Goal: Information Seeking & Learning: Learn about a topic

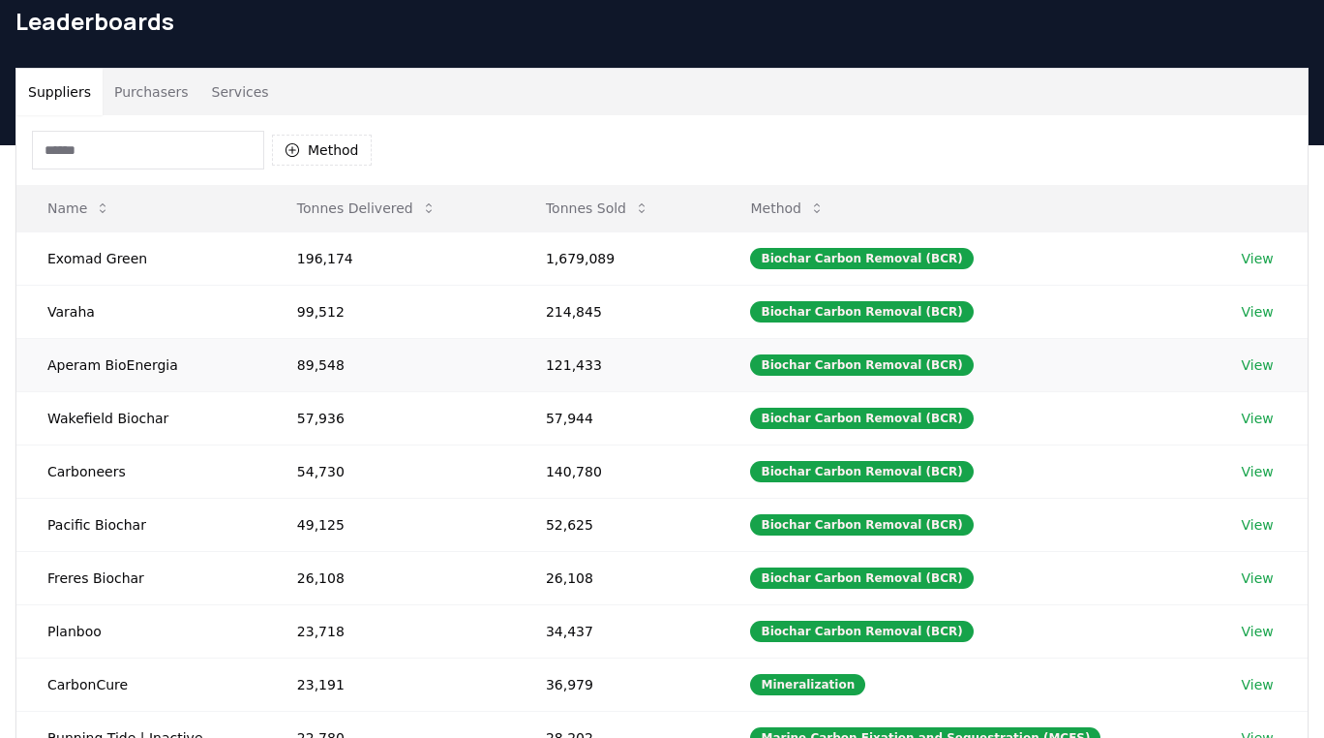
scroll to position [86, 0]
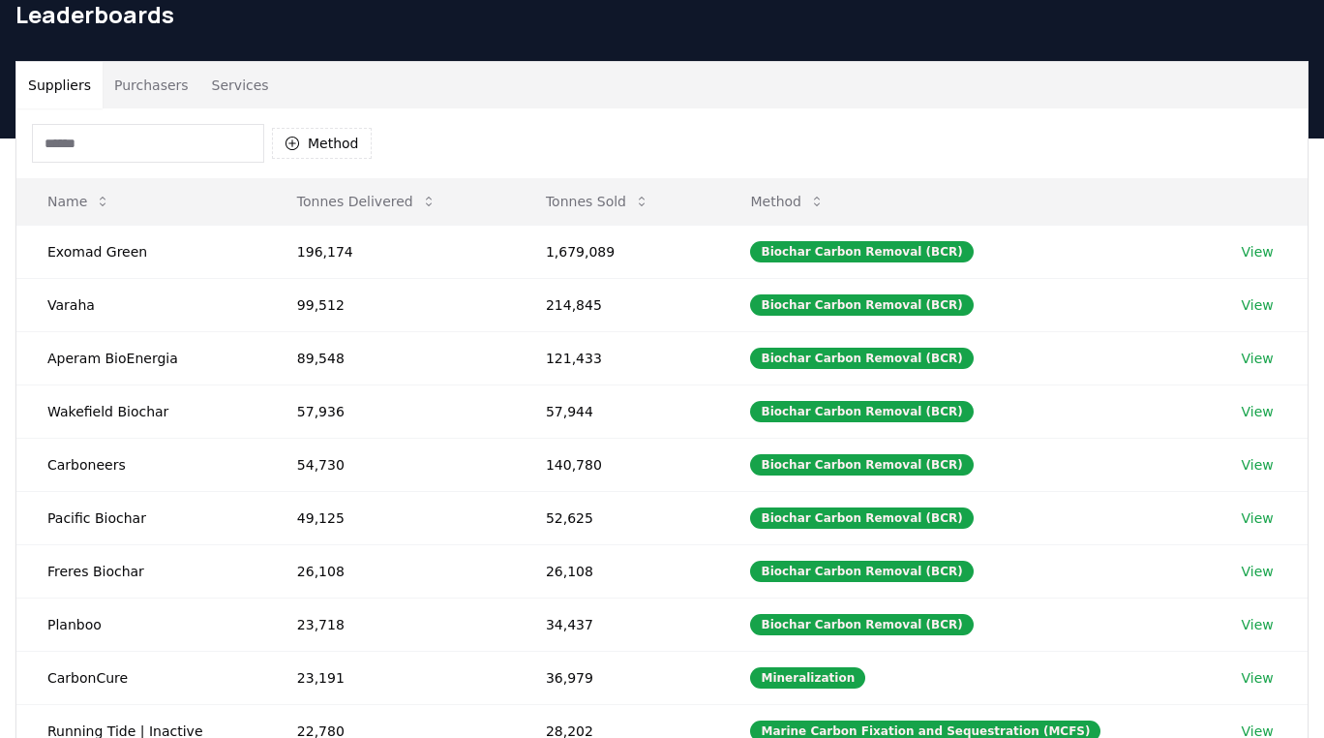
click at [219, 85] on button "Services" at bounding box center [240, 85] width 80 height 46
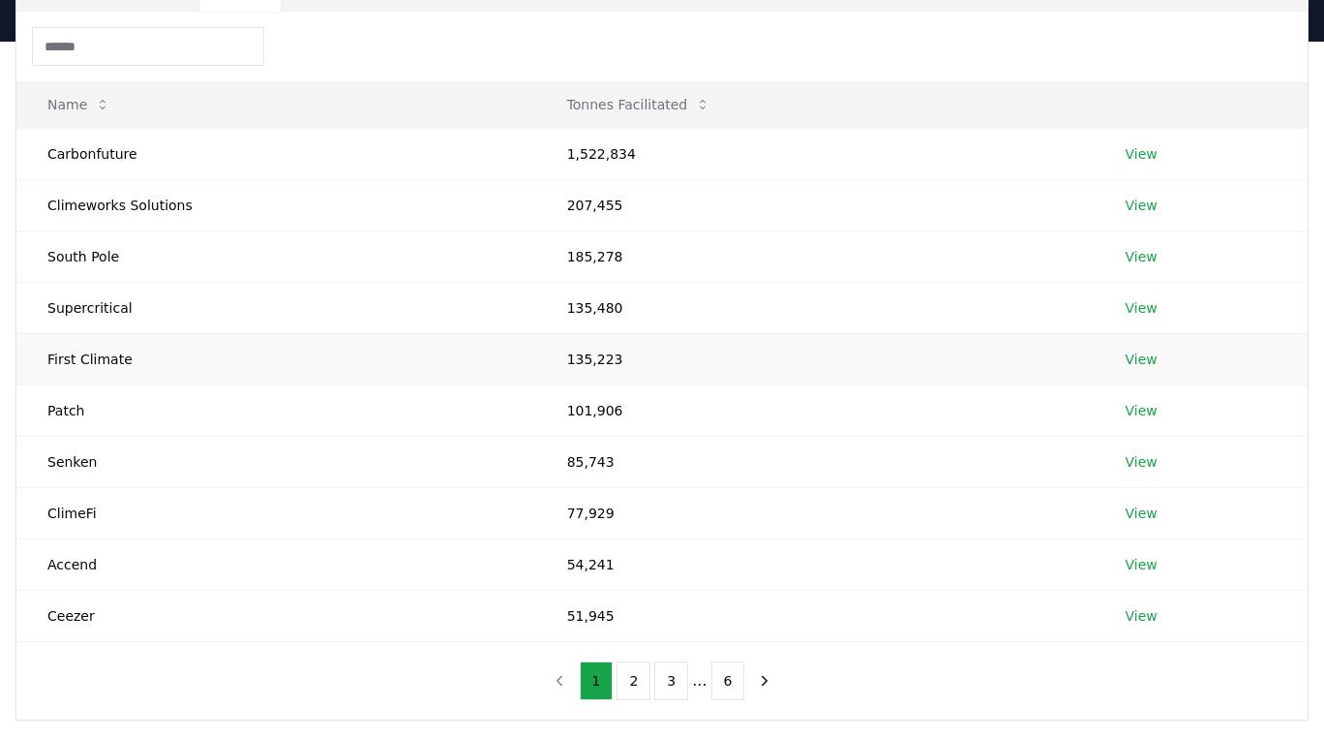
scroll to position [184, 0]
click at [1143, 360] on link "View" at bounding box center [1142, 357] width 32 height 19
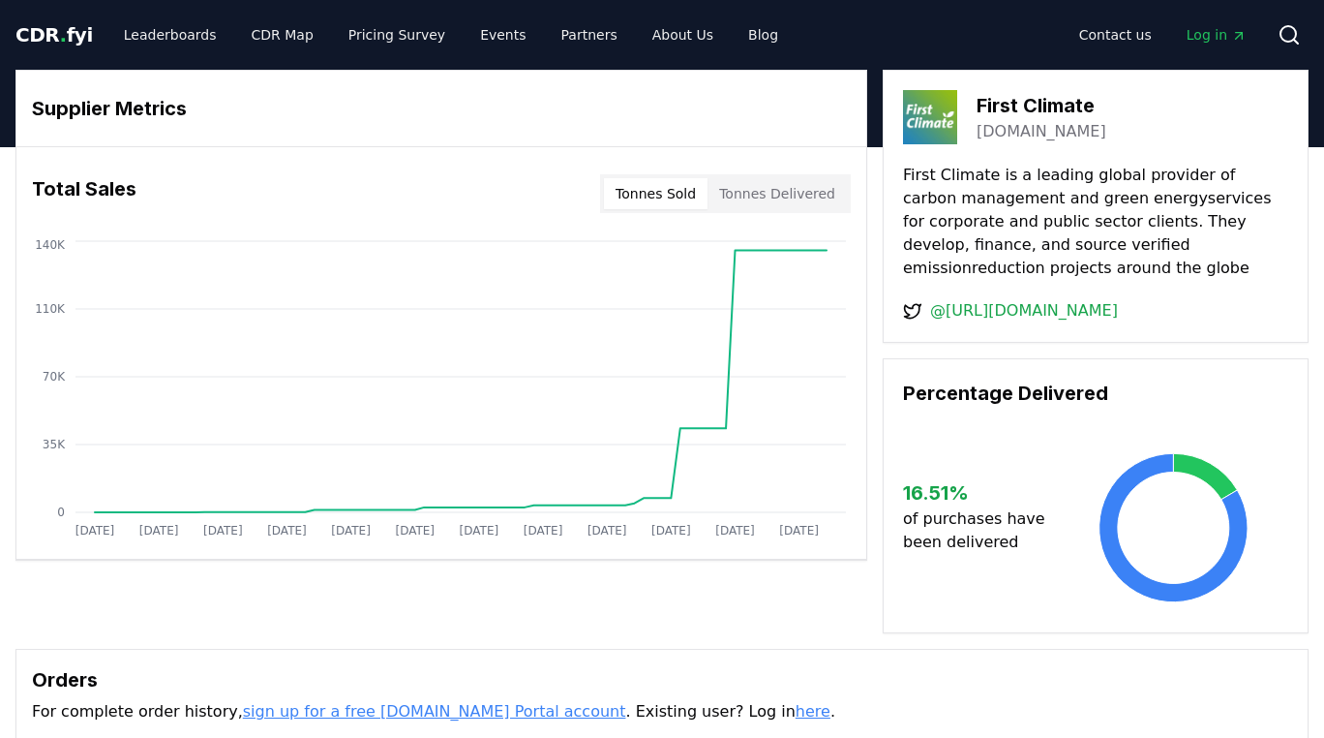
click at [803, 191] on button "Tonnes Delivered" at bounding box center [777, 193] width 139 height 31
click at [693, 184] on button "Tonnes Sold" at bounding box center [656, 193] width 104 height 31
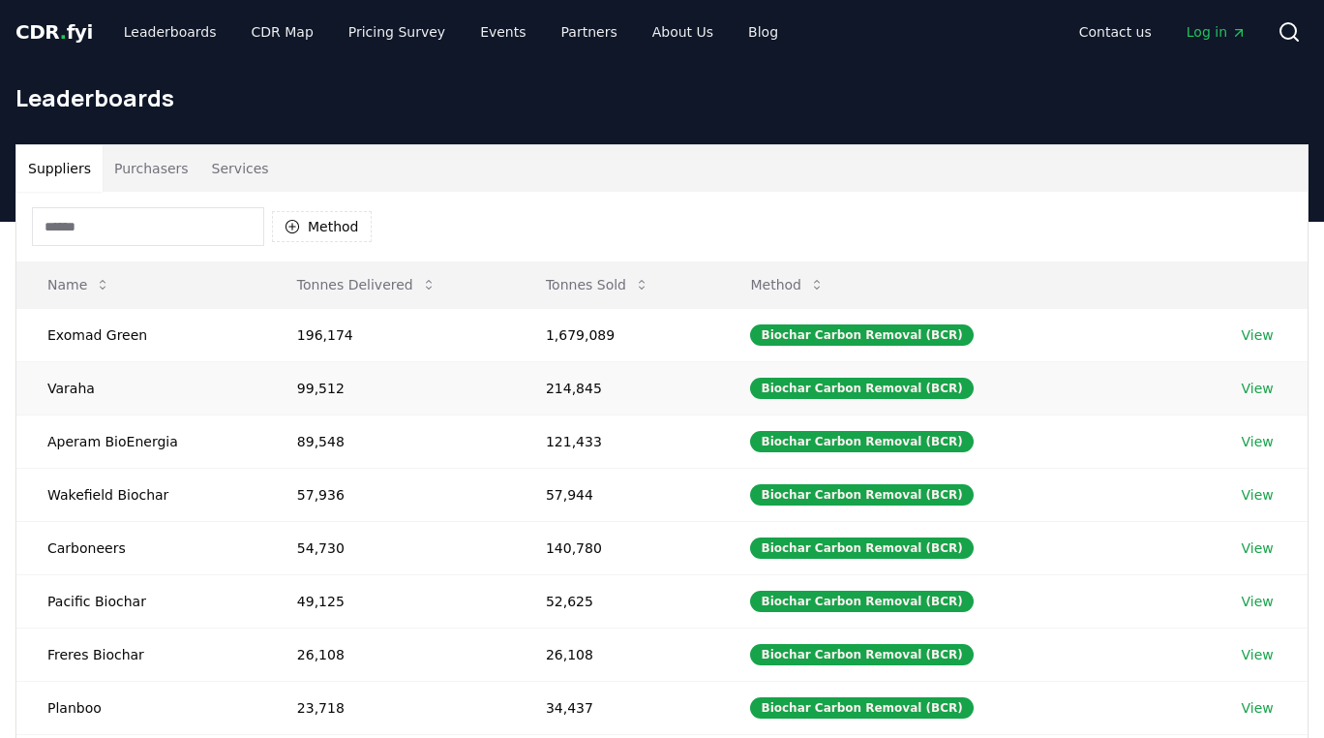
scroll to position [45, 0]
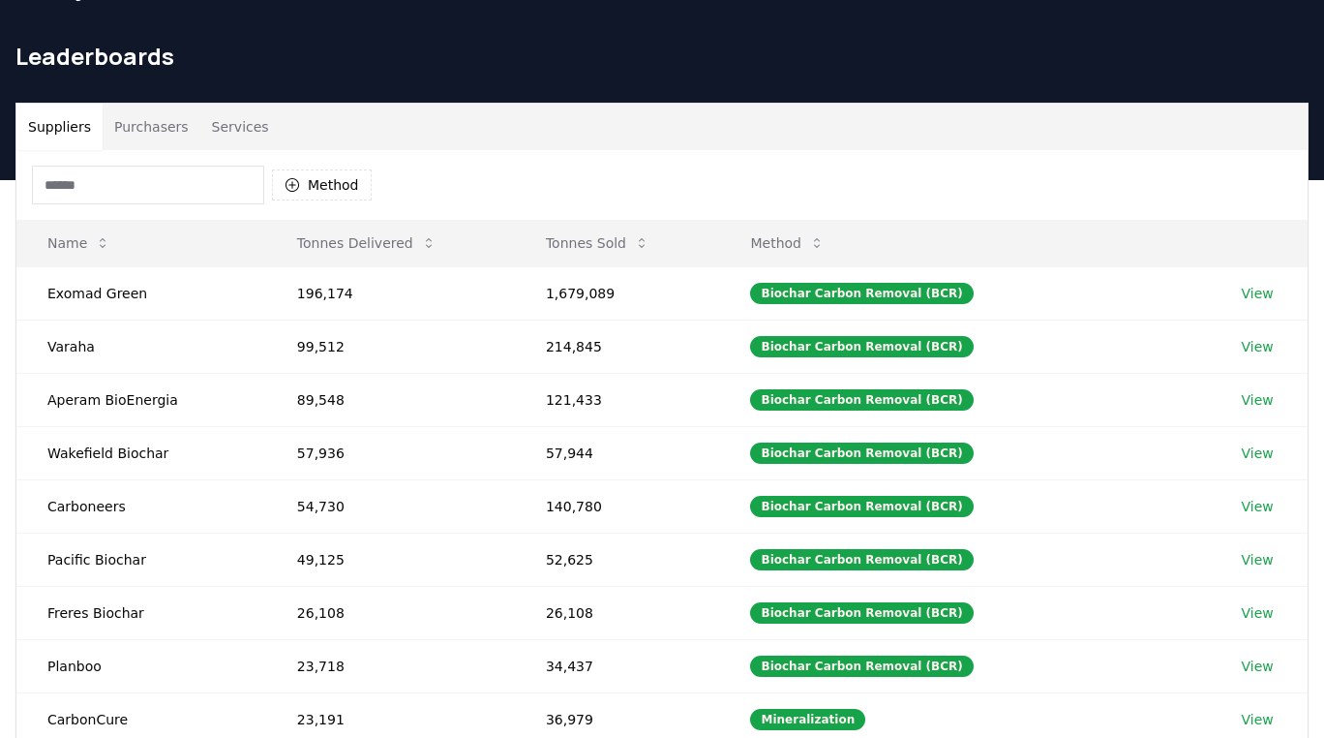
click at [157, 134] on button "Purchasers" at bounding box center [152, 127] width 98 height 46
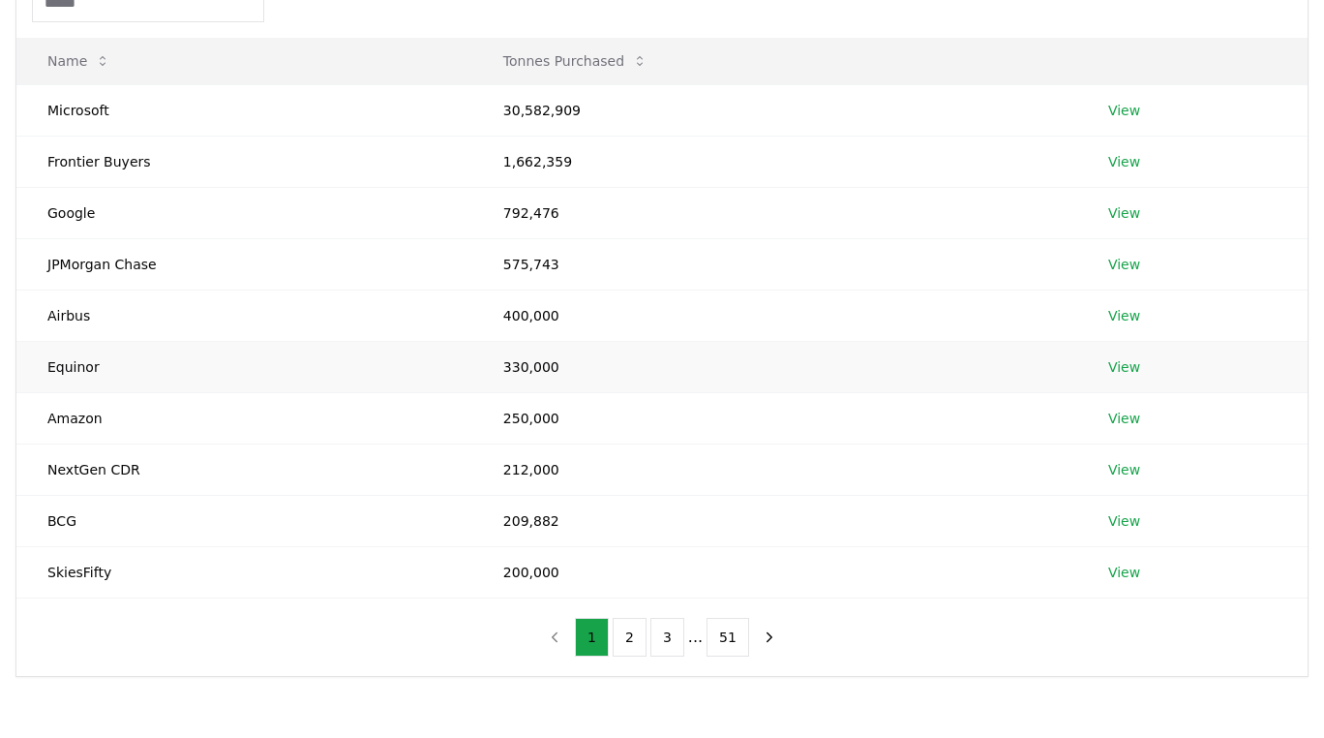
scroll to position [229, 0]
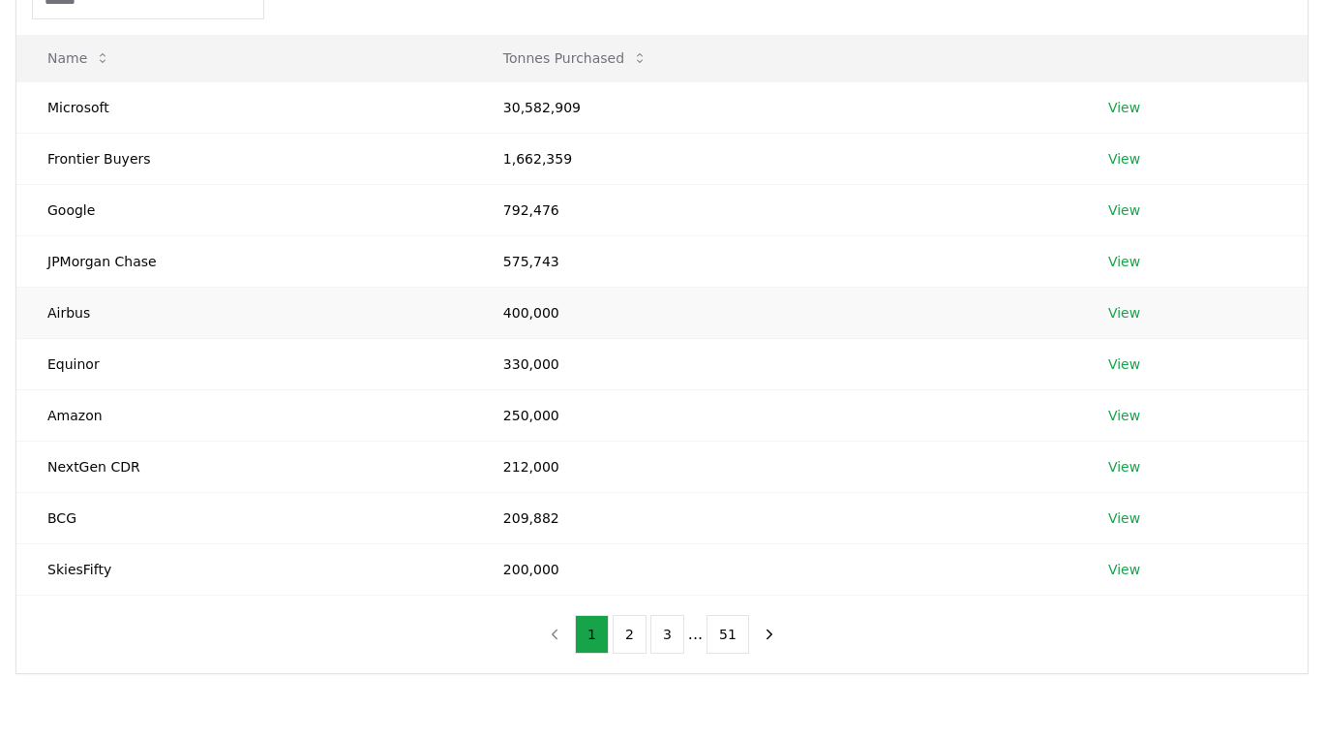
click at [1127, 312] on link "View" at bounding box center [1124, 312] width 32 height 19
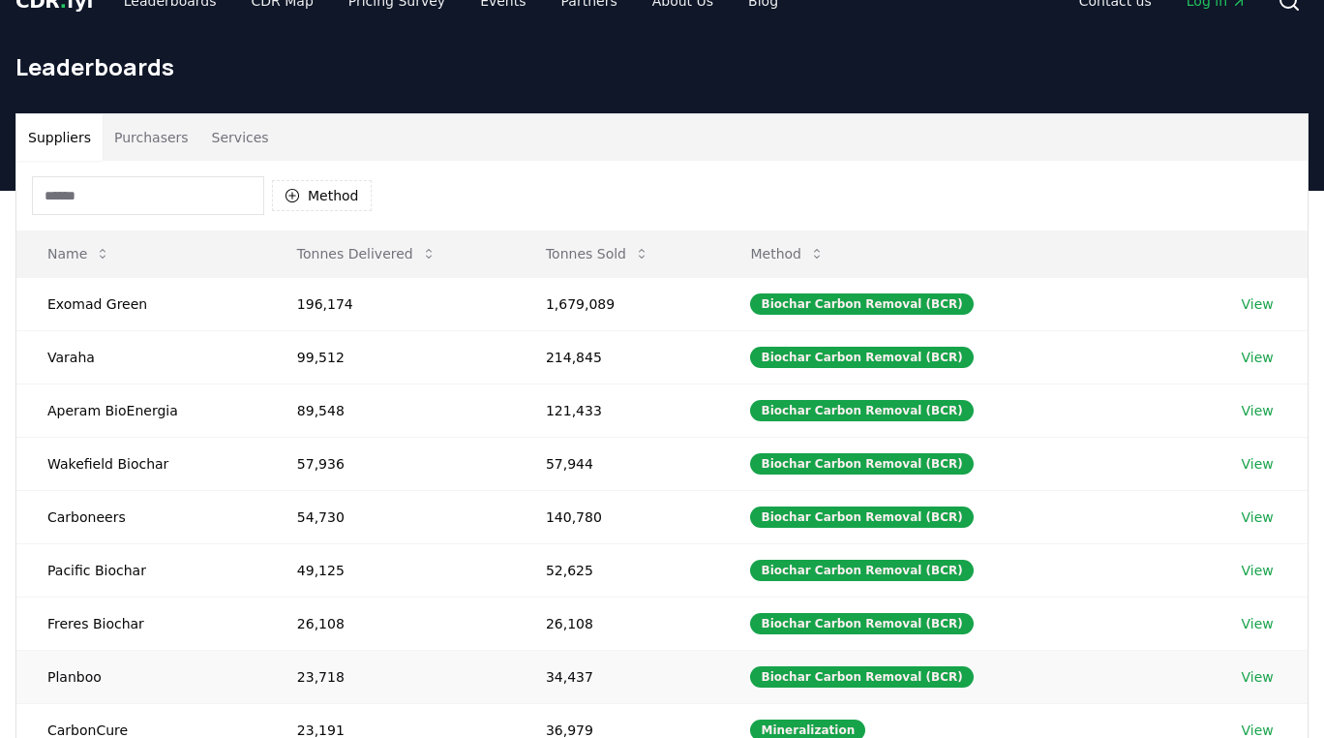
scroll to position [36, 0]
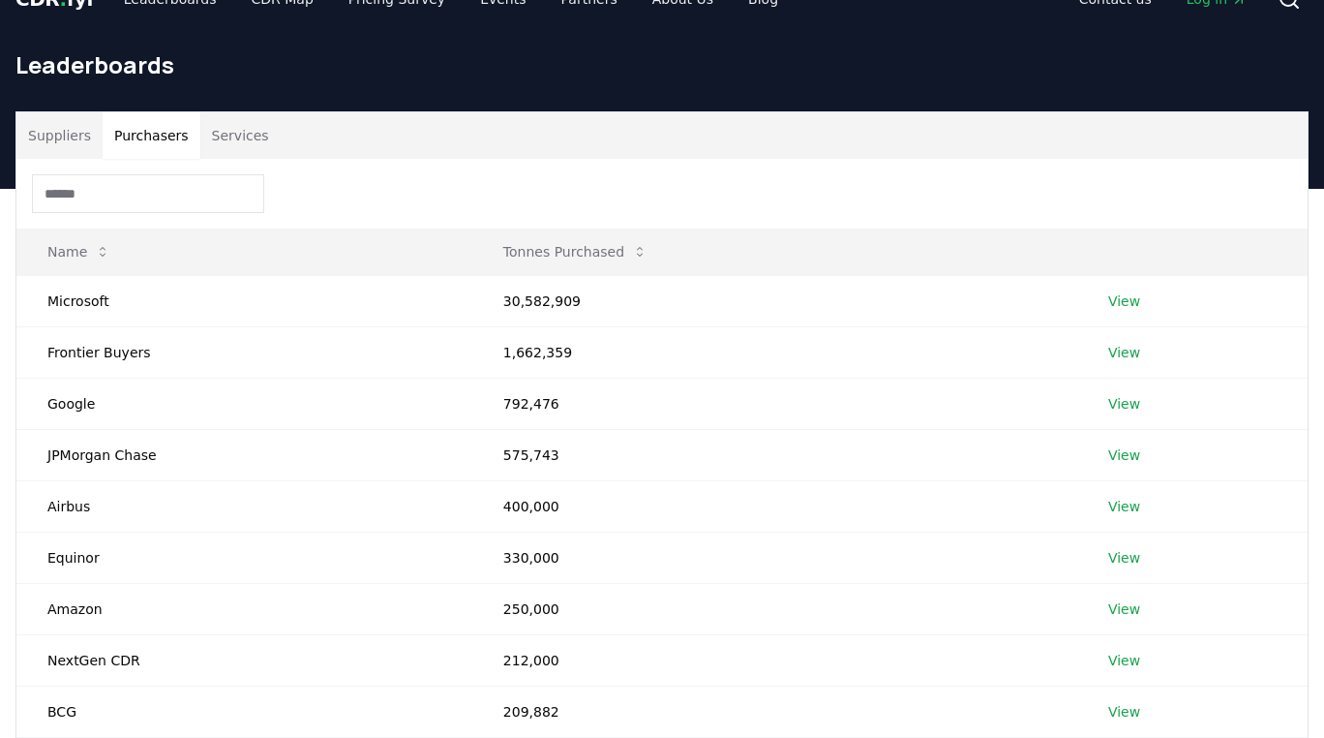
click at [159, 127] on button "Purchasers" at bounding box center [152, 135] width 98 height 46
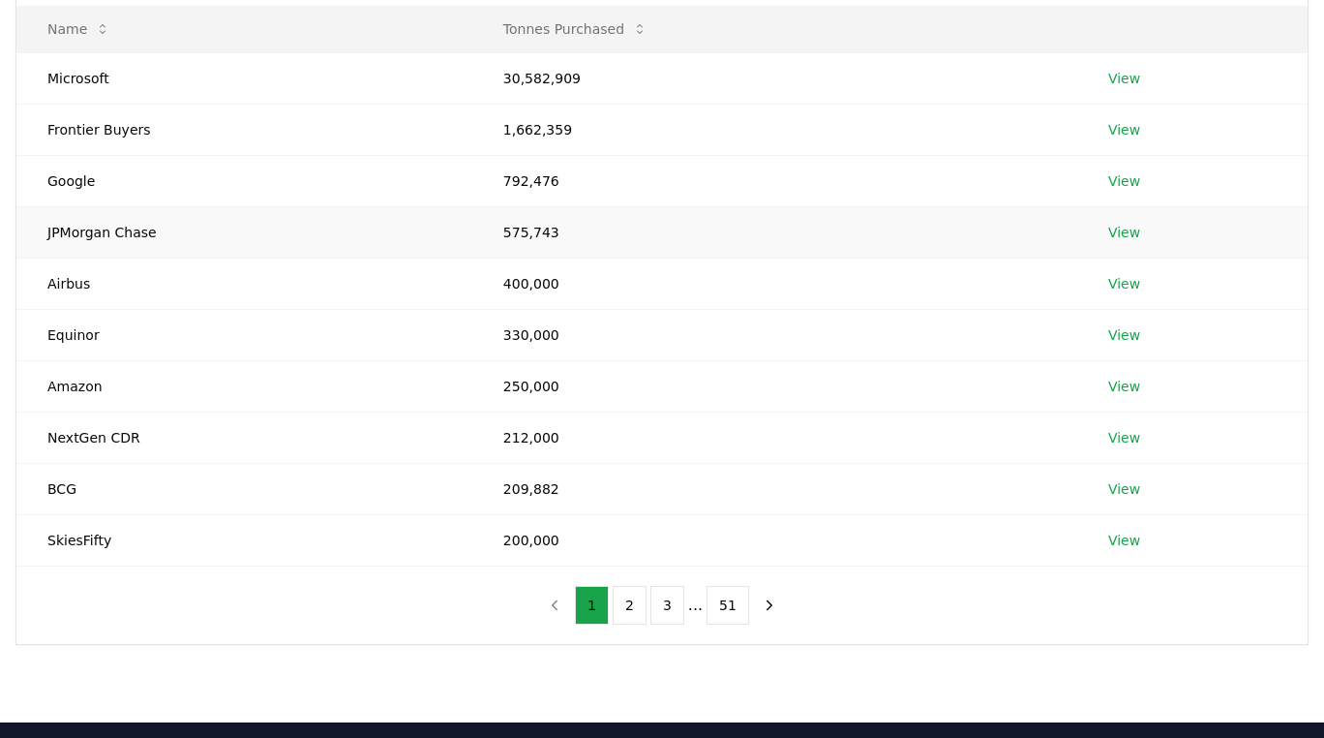
scroll to position [260, 0]
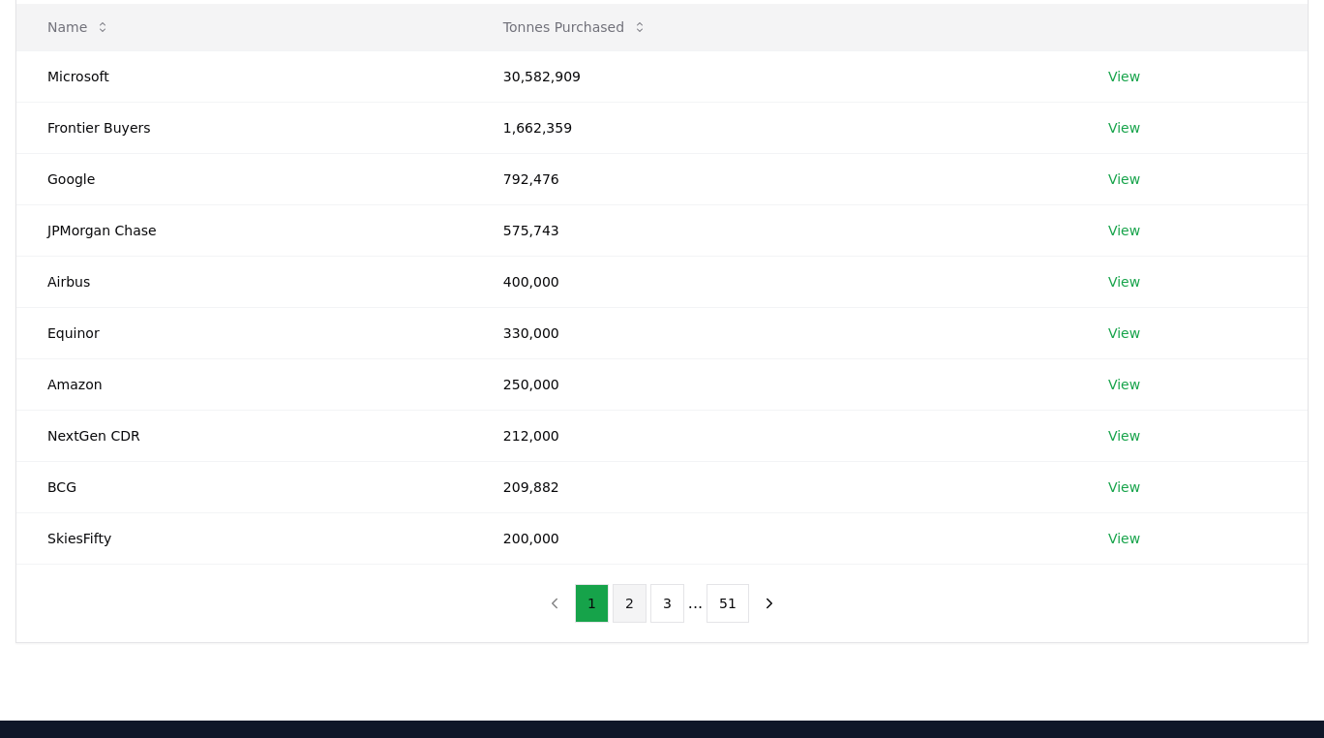
click at [632, 605] on button "2" at bounding box center [630, 603] width 34 height 39
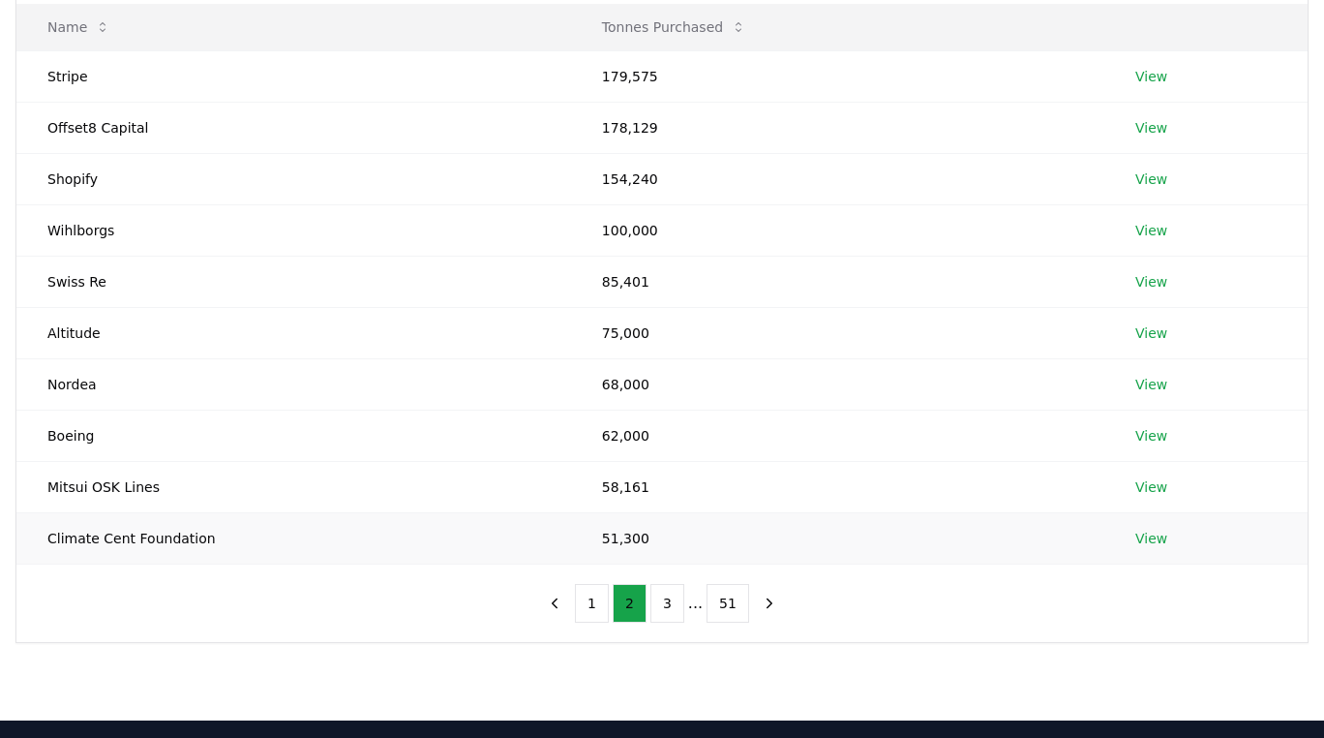
scroll to position [213, 0]
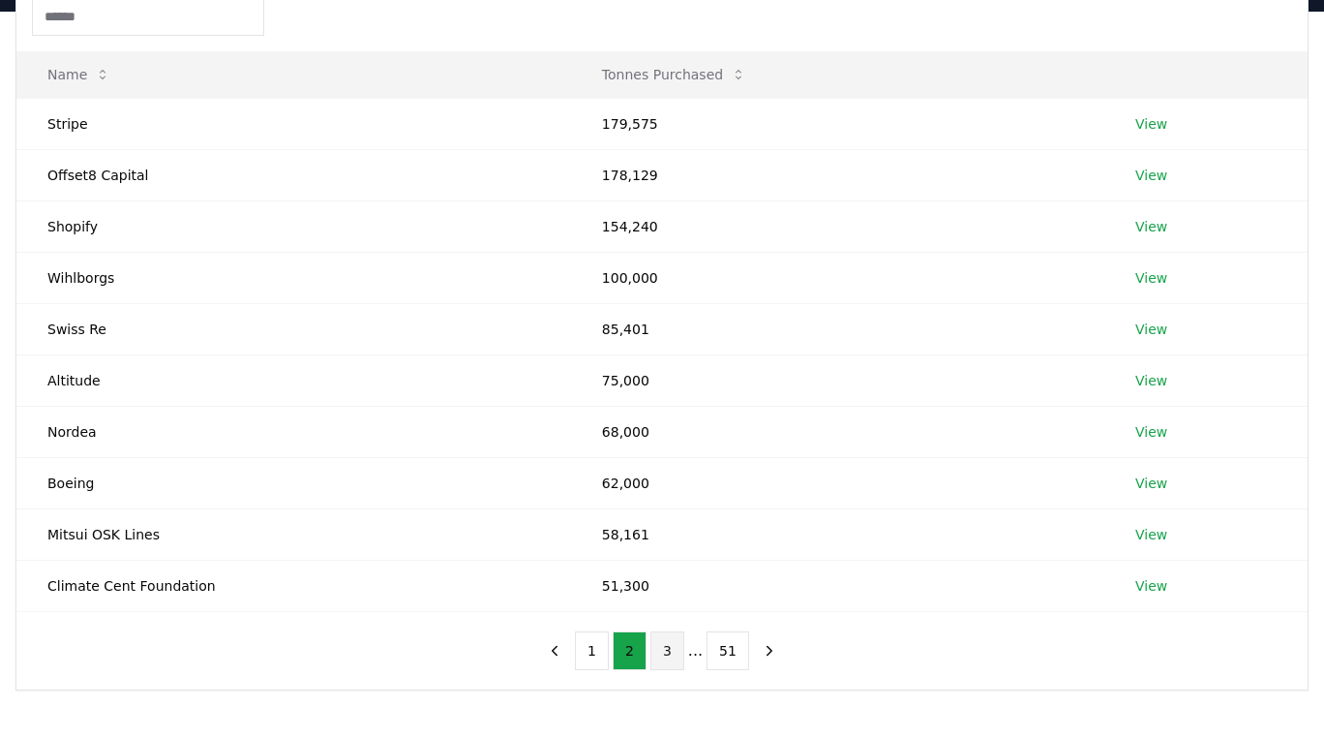
click at [677, 651] on button "3" at bounding box center [668, 650] width 34 height 39
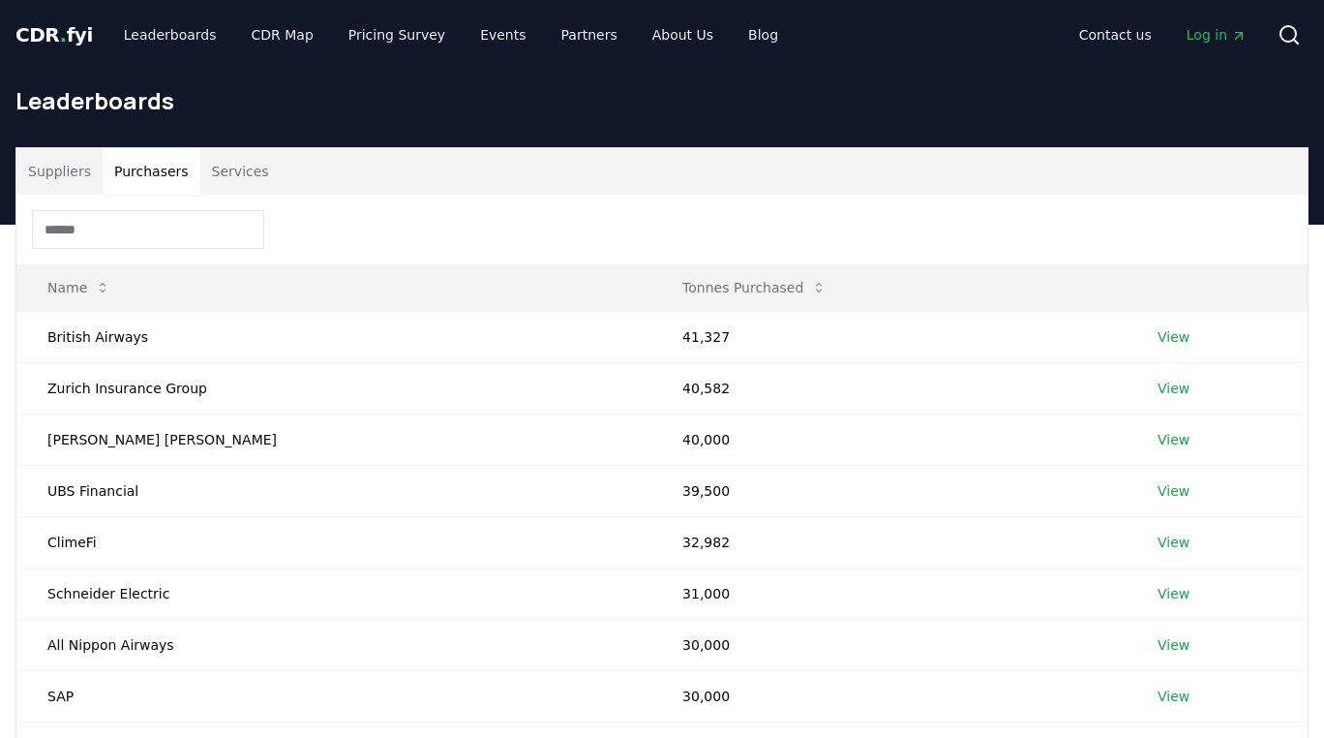
scroll to position [0, 0]
click at [81, 163] on button "Suppliers" at bounding box center [59, 171] width 86 height 46
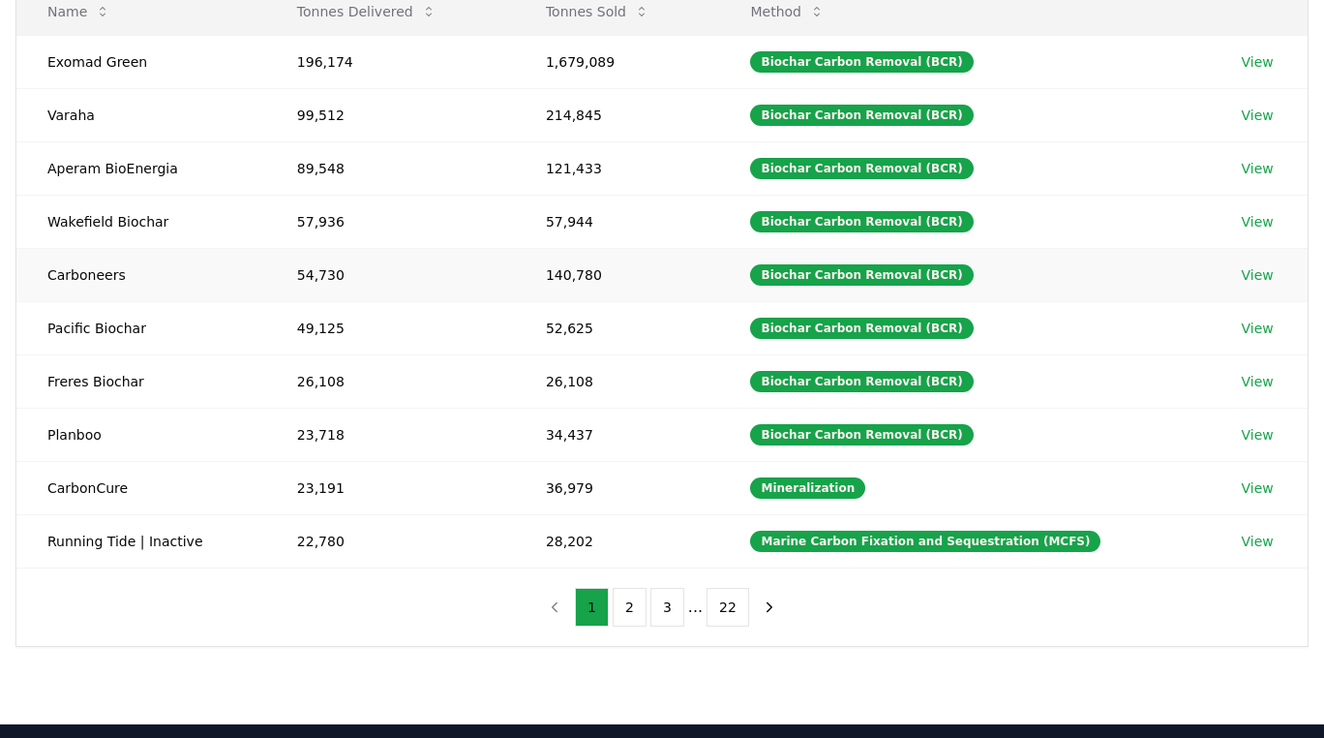
scroll to position [277, 0]
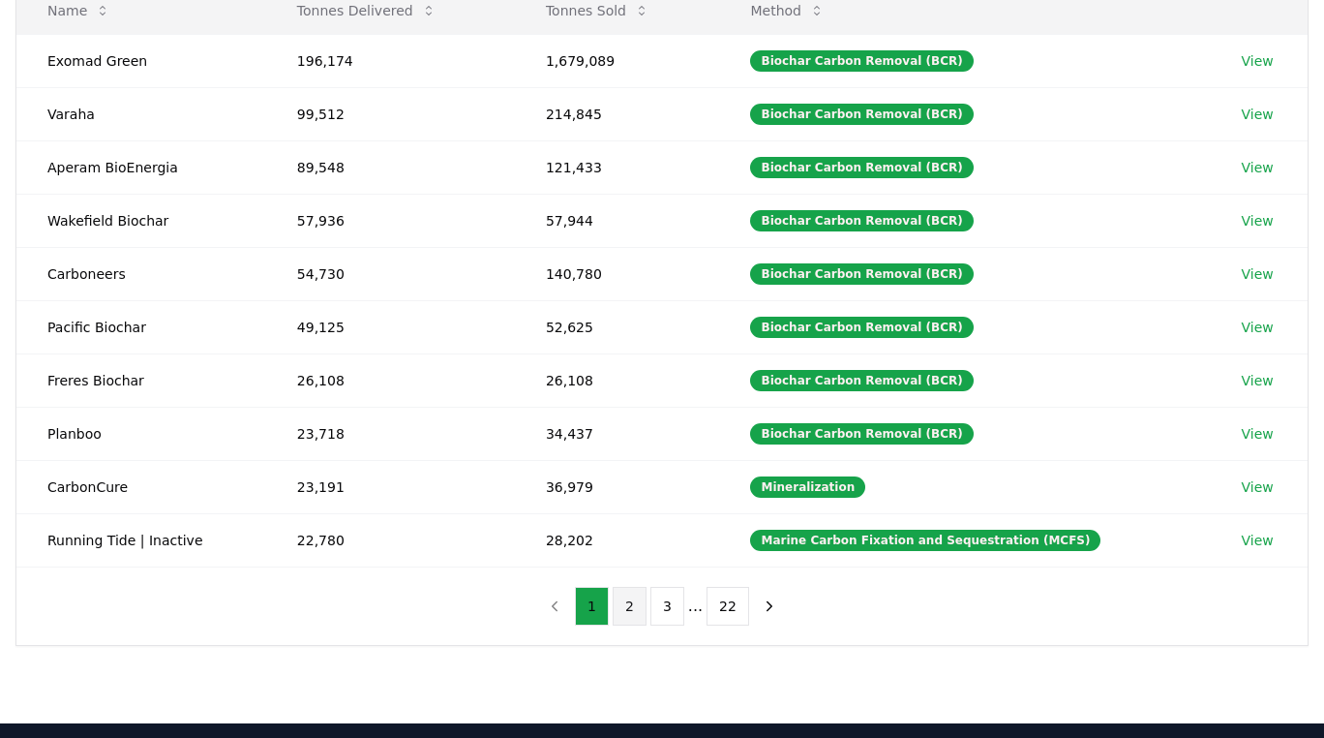
click at [637, 608] on button "2" at bounding box center [630, 606] width 34 height 39
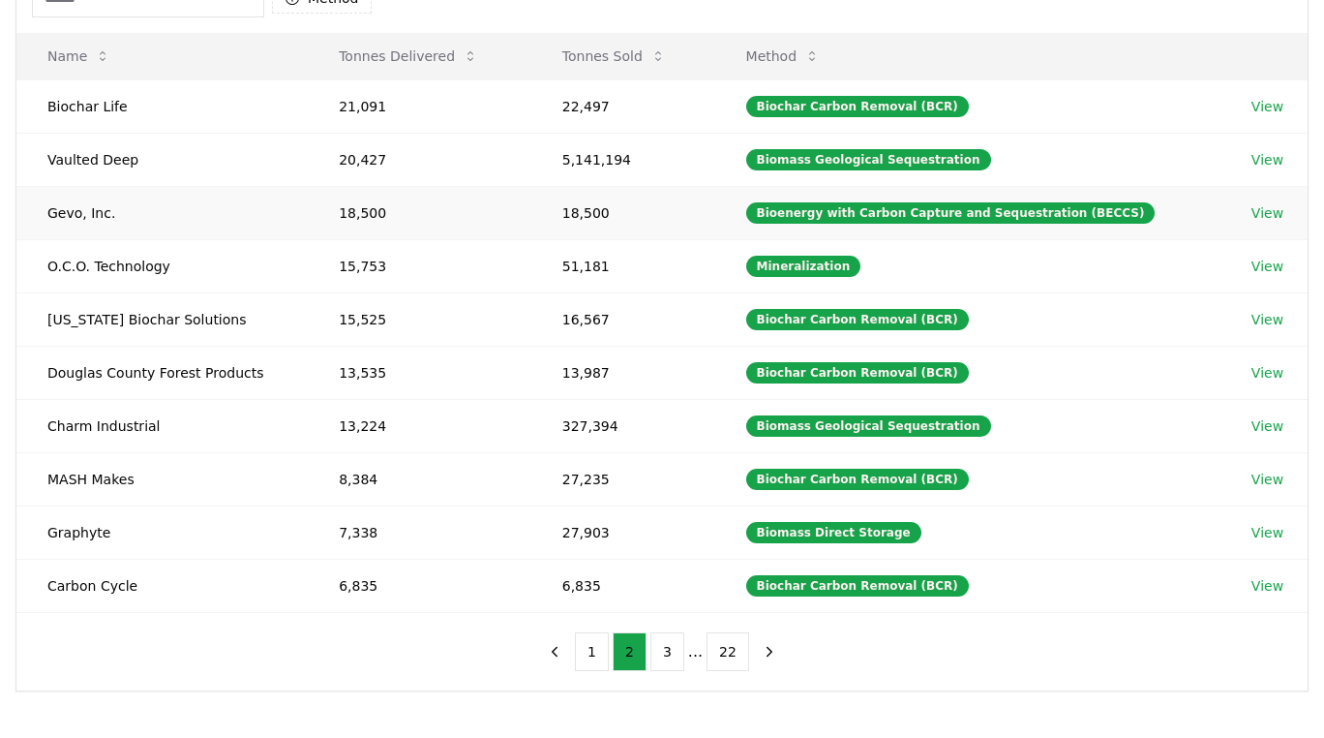
scroll to position [232, 0]
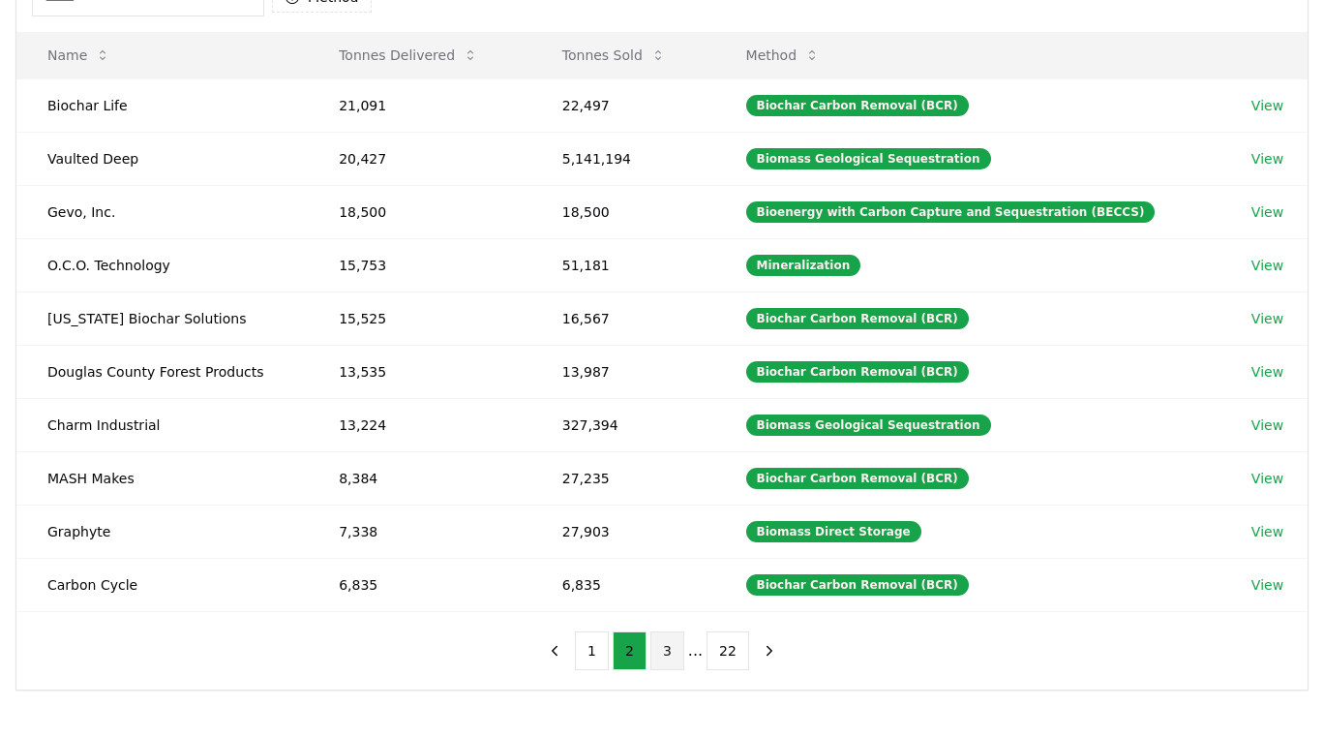
click at [672, 648] on button "3" at bounding box center [668, 650] width 34 height 39
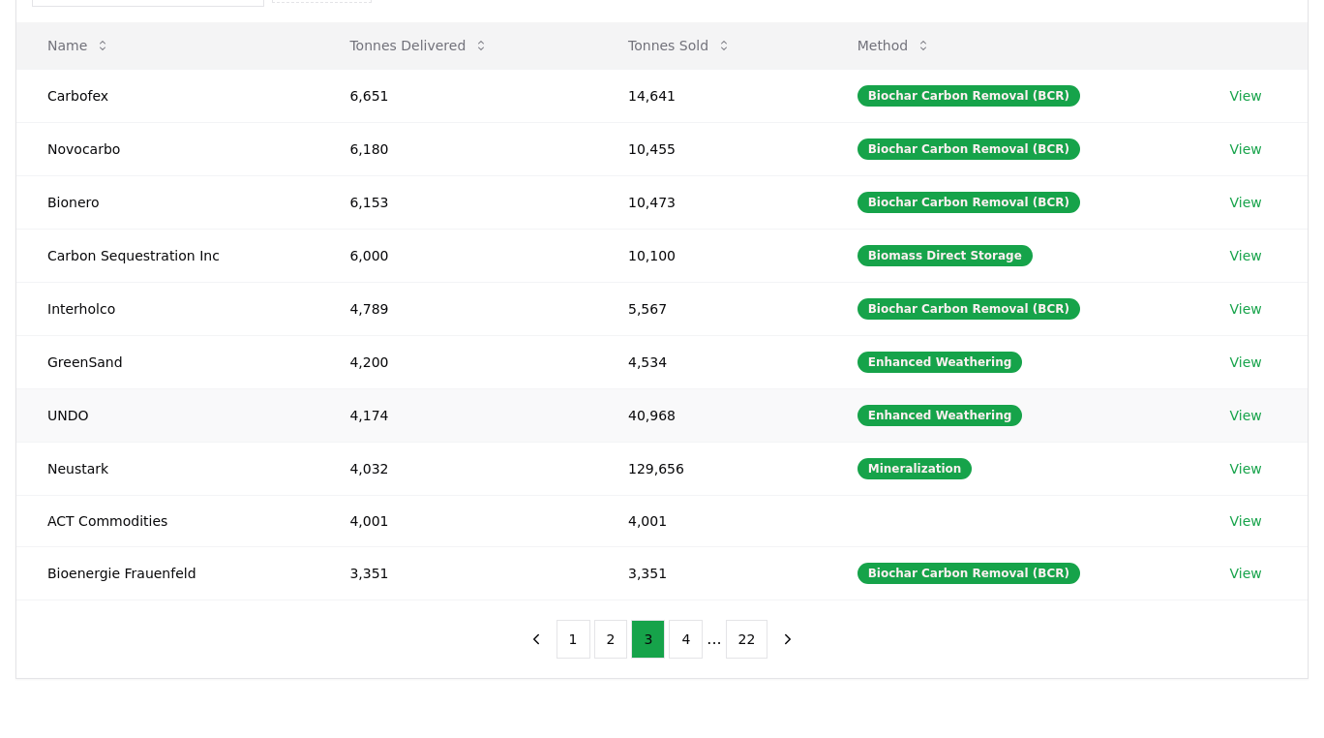
scroll to position [253, 0]
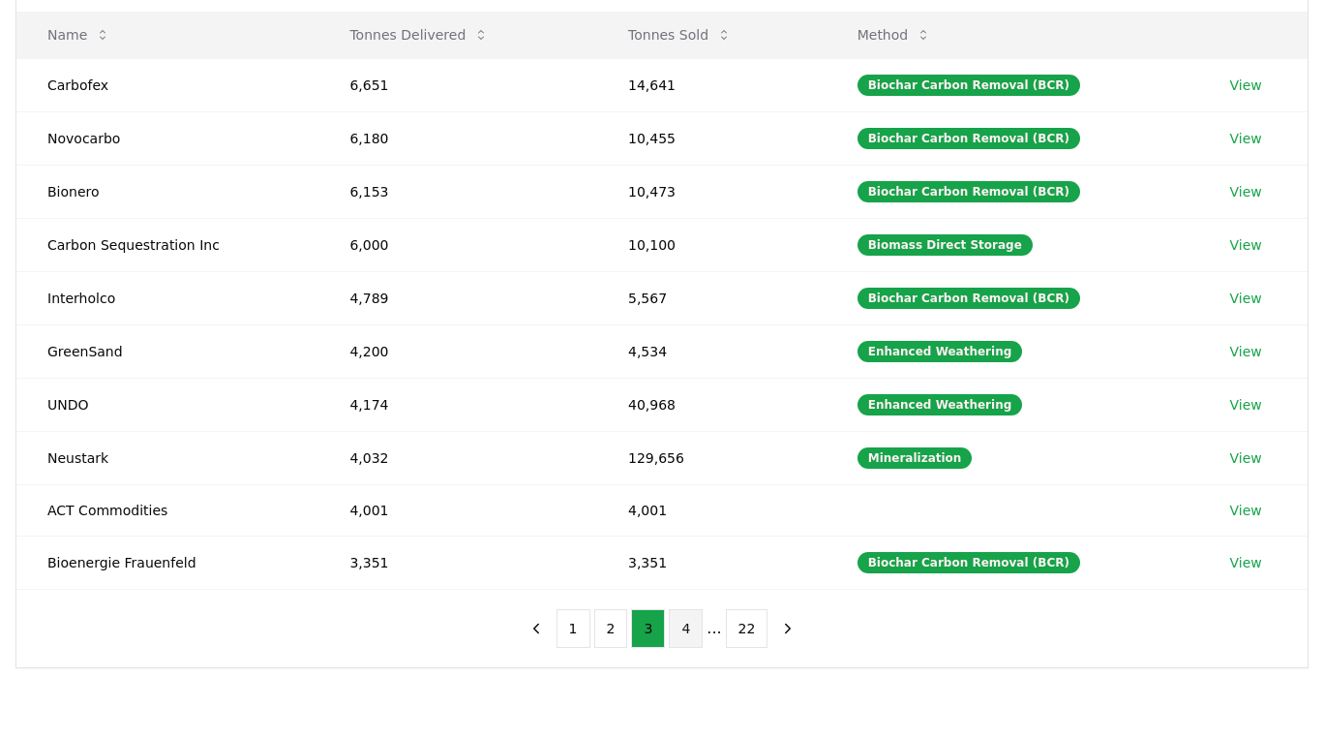
click at [688, 634] on button "4" at bounding box center [686, 628] width 34 height 39
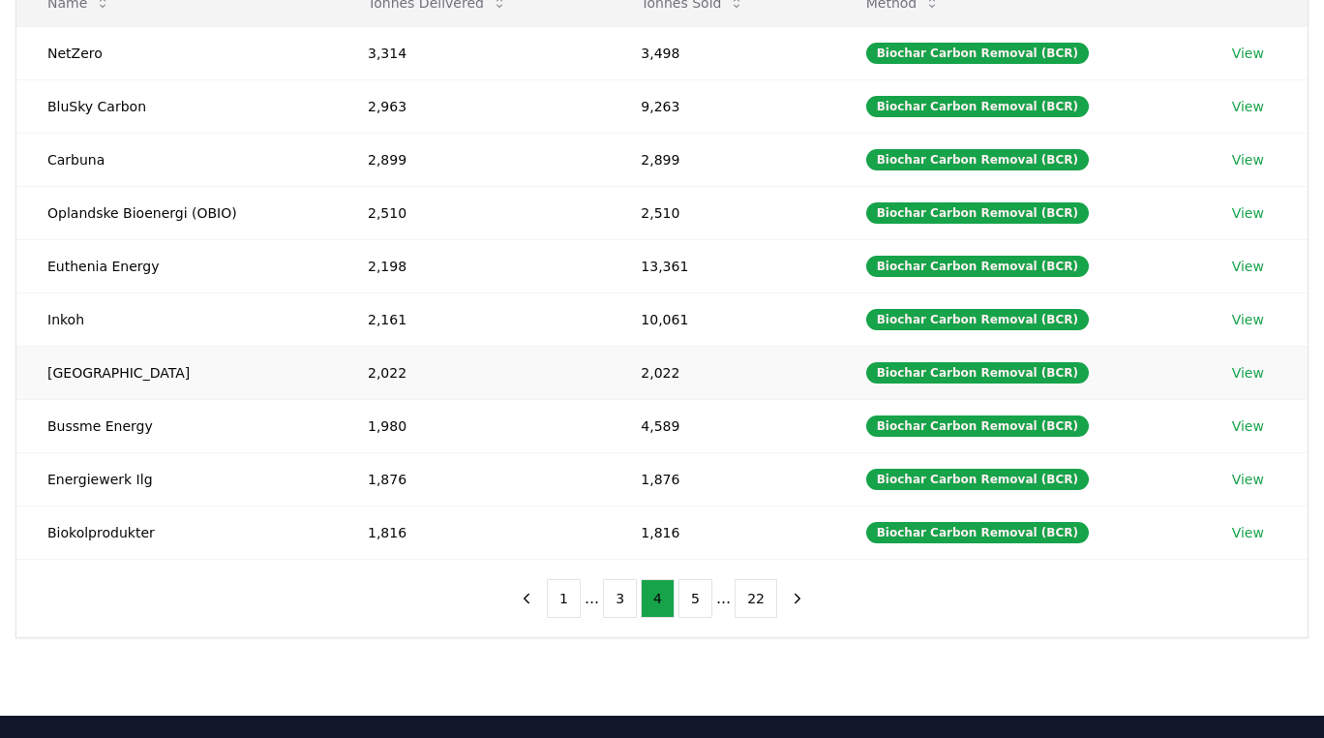
scroll to position [288, 0]
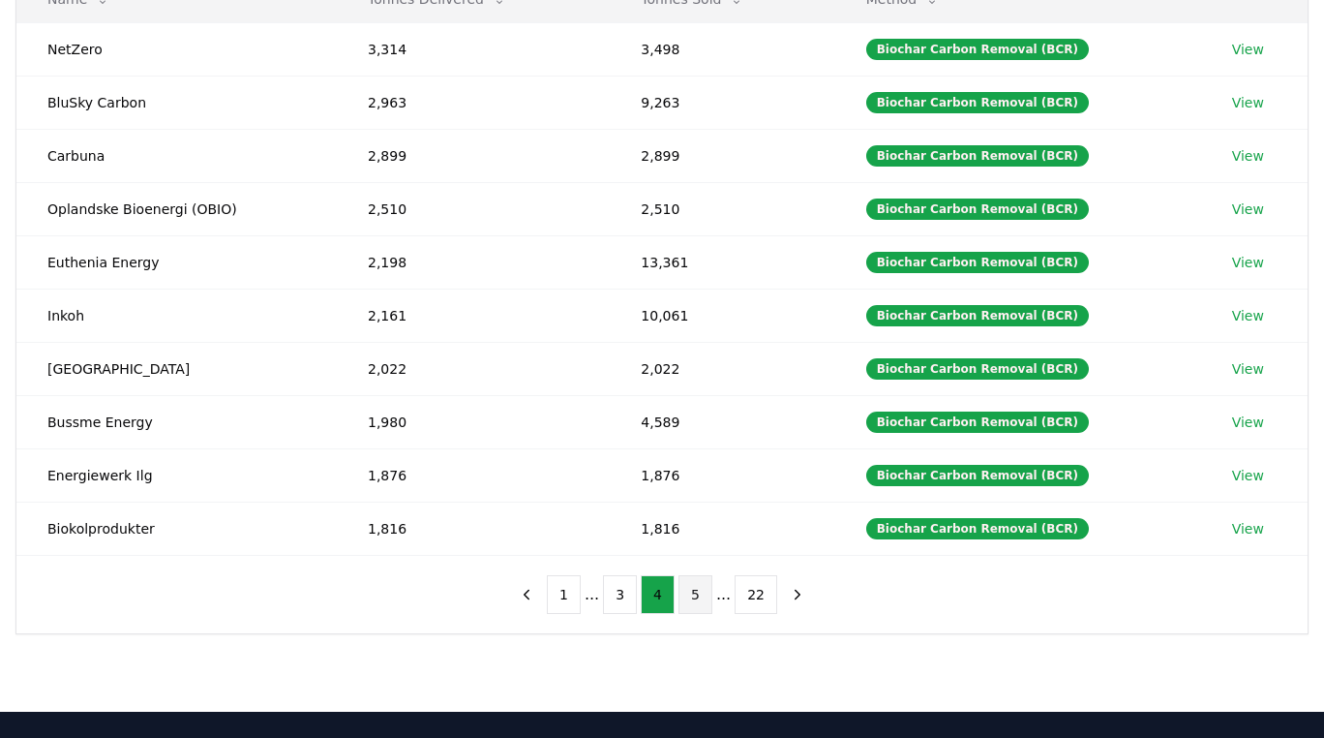
click at [709, 603] on button "5" at bounding box center [696, 594] width 34 height 39
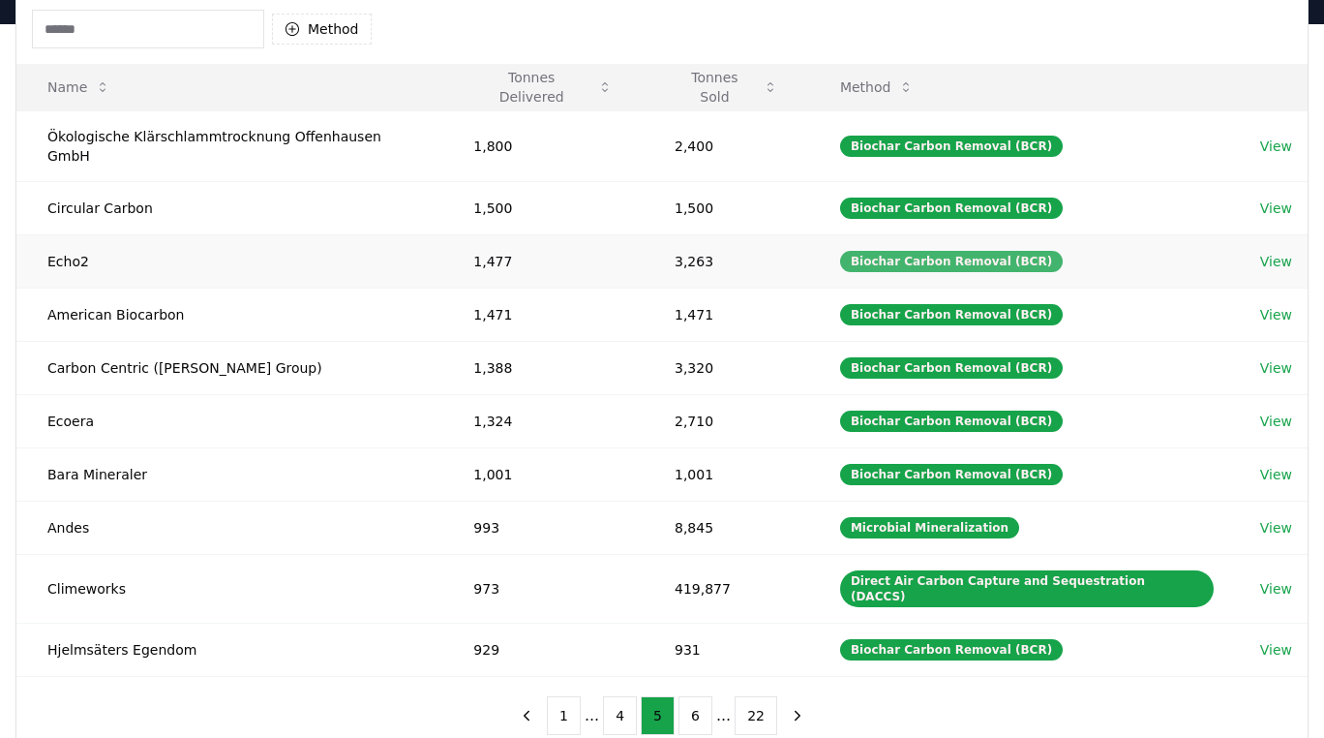
scroll to position [204, 0]
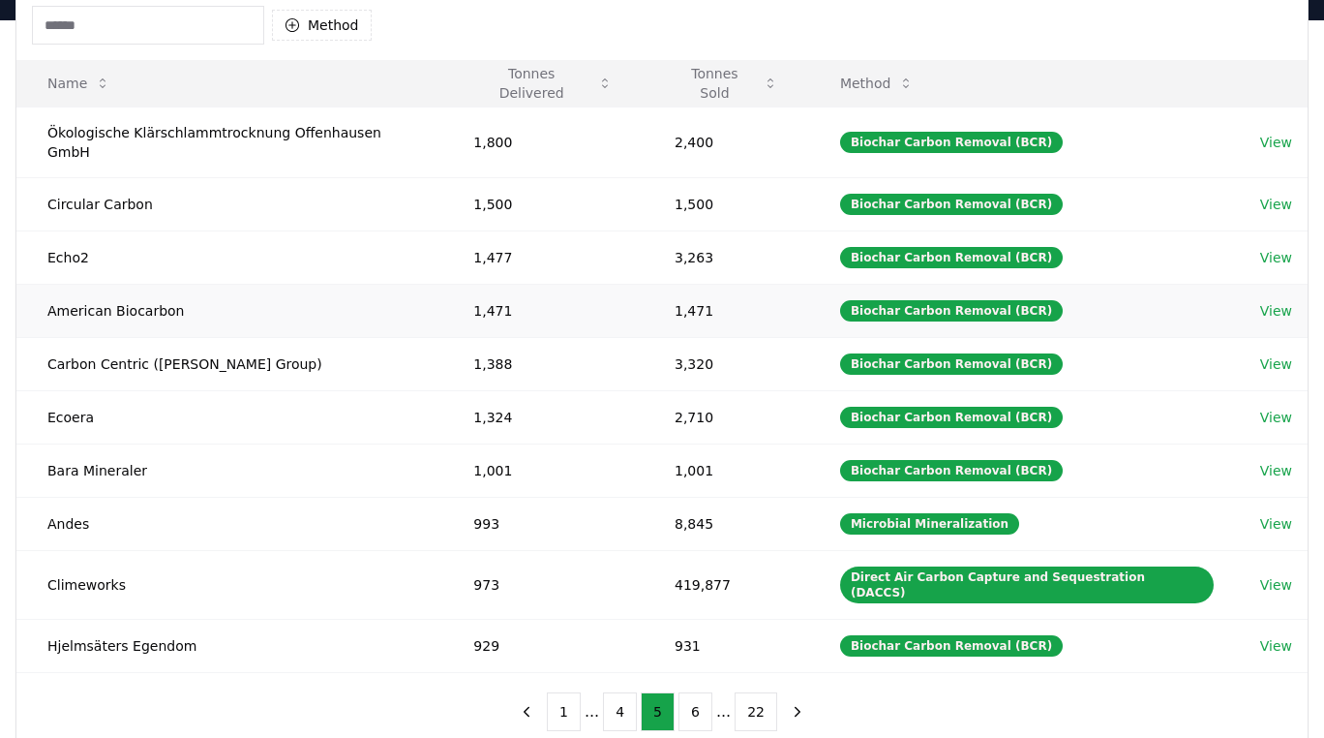
click at [1288, 284] on td "View" at bounding box center [1268, 310] width 78 height 53
click at [1273, 301] on link "View" at bounding box center [1276, 310] width 32 height 19
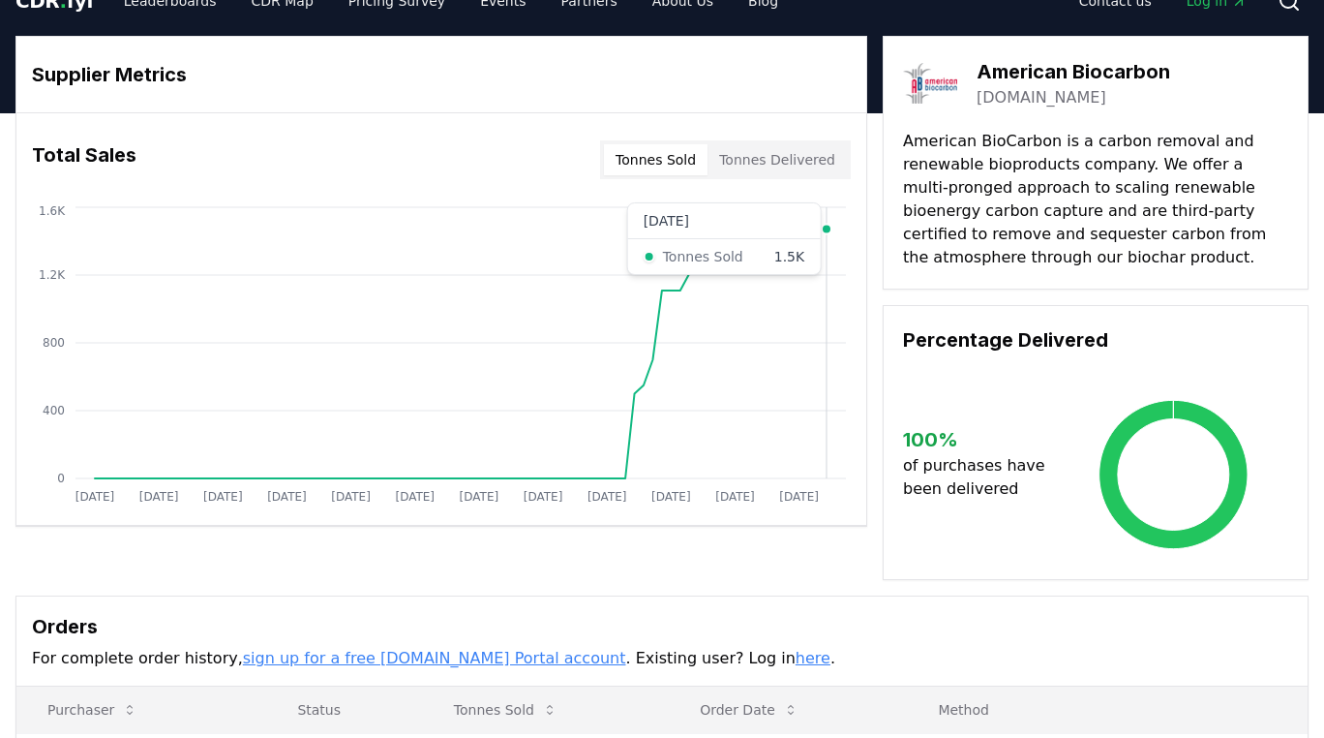
scroll to position [33, 0]
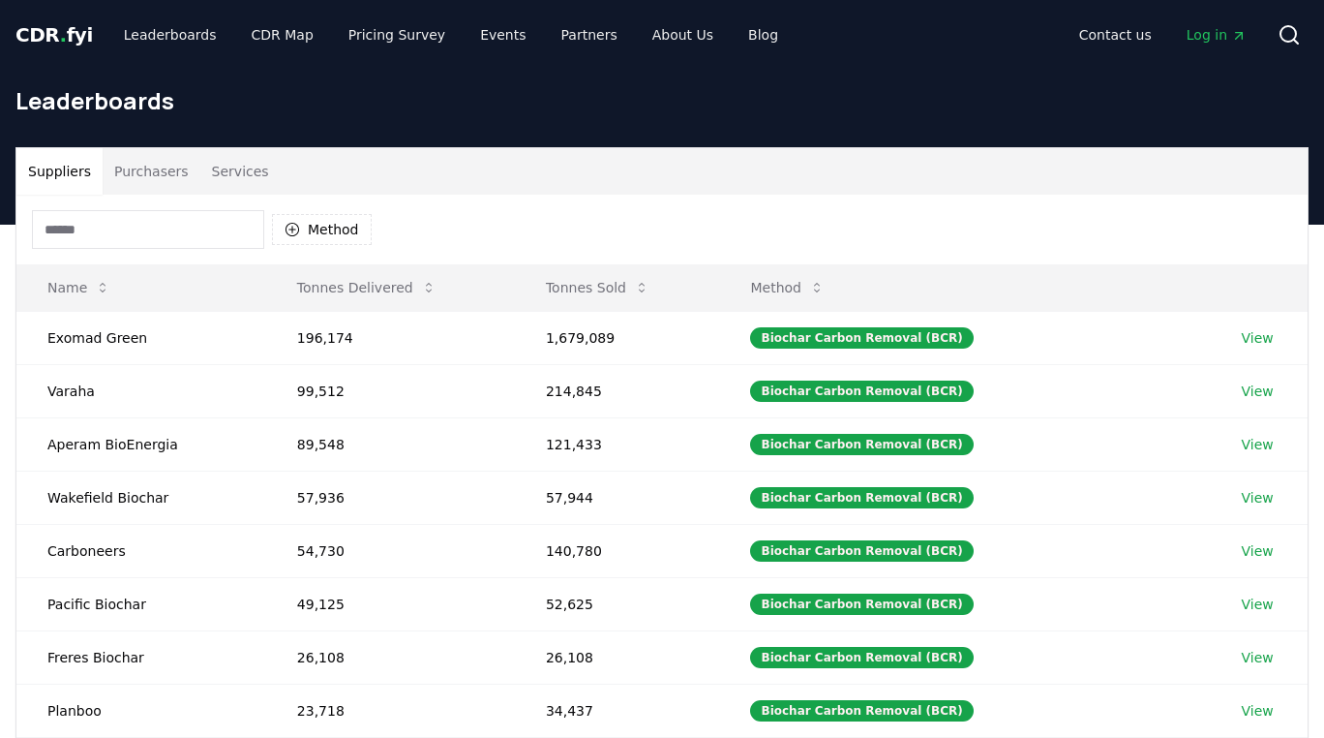
click at [230, 176] on button "Services" at bounding box center [240, 171] width 80 height 46
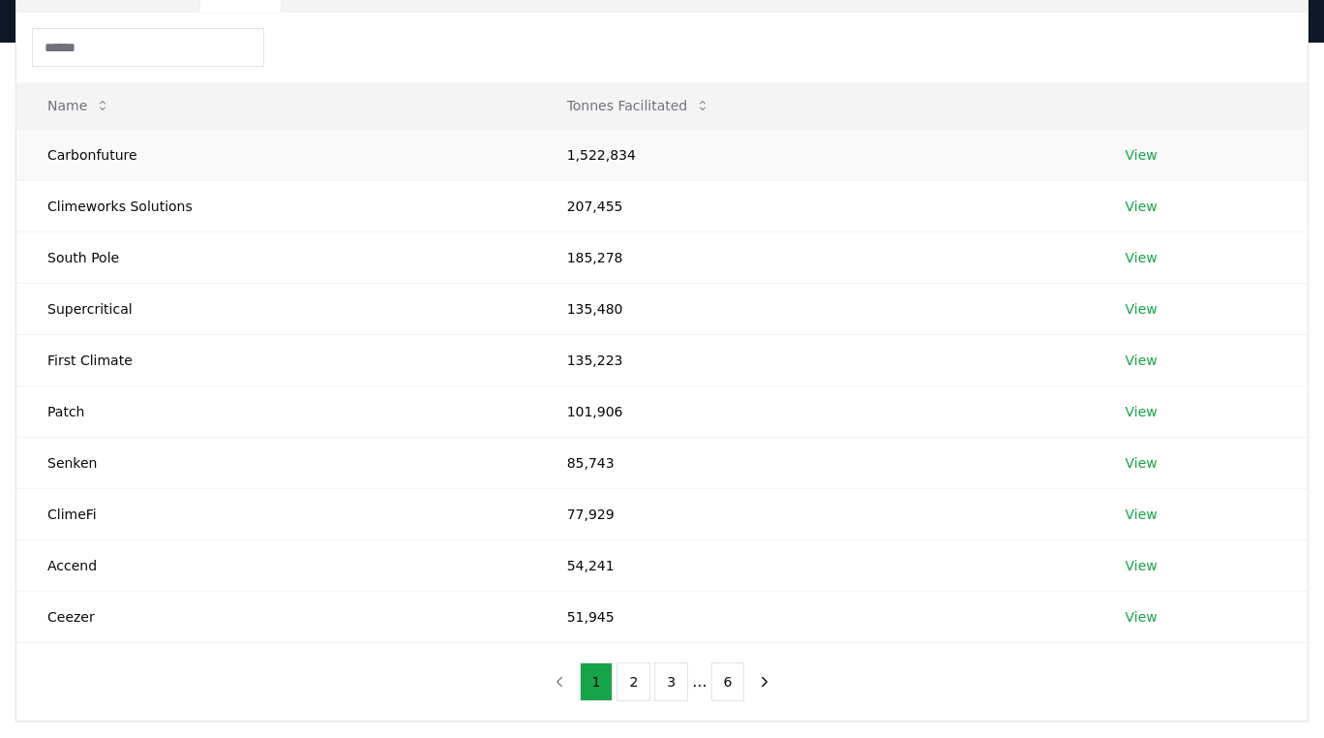
scroll to position [176, 0]
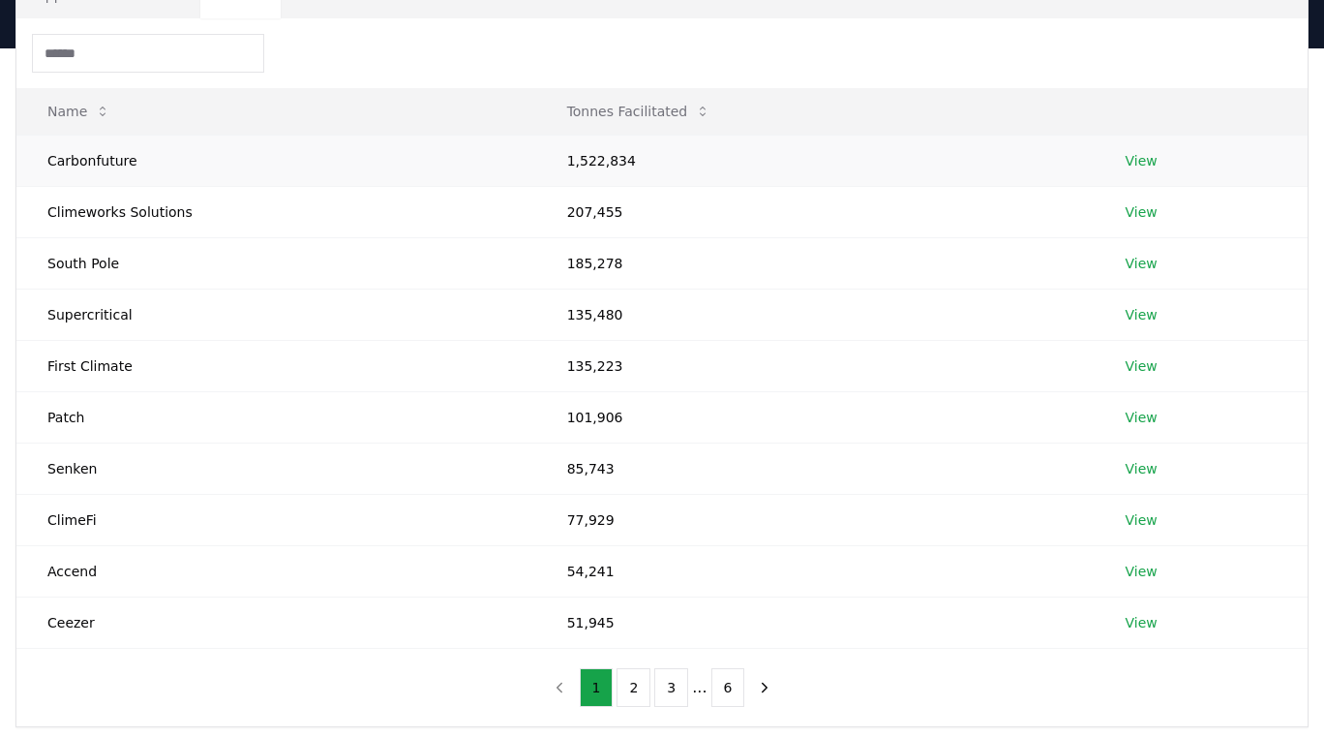
click at [1143, 164] on link "View" at bounding box center [1142, 160] width 32 height 19
